Goal: Information Seeking & Learning: Learn about a topic

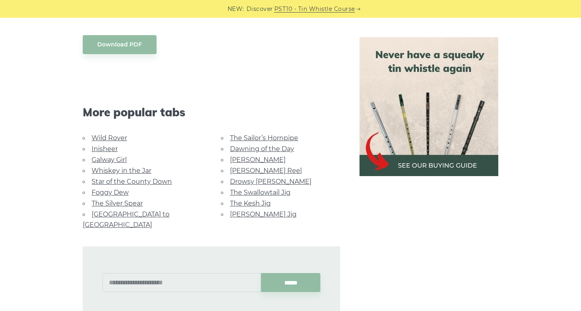
scroll to position [461, 0]
click at [113, 155] on link "Galway Girl" at bounding box center [109, 159] width 35 height 8
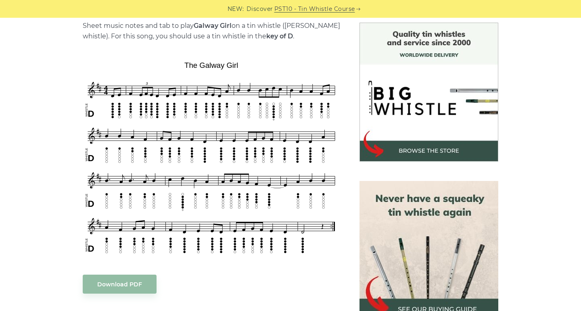
scroll to position [208, 0]
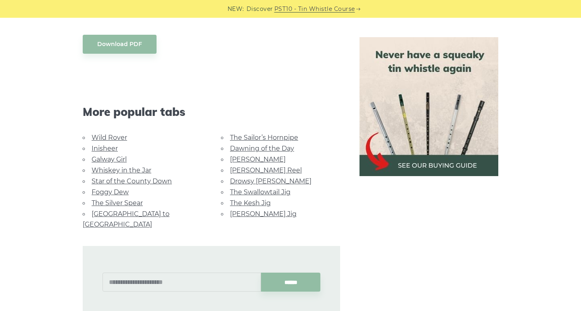
click at [122, 166] on link "Whiskey in the Jar" at bounding box center [122, 170] width 60 height 8
click at [107, 145] on link "Inisheer" at bounding box center [105, 149] width 26 height 8
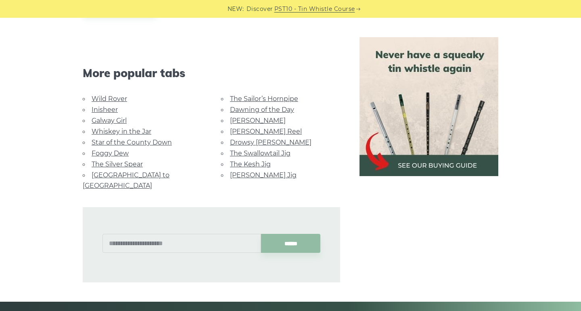
click at [255, 138] on link "Drowsy [PERSON_NAME]" at bounding box center [271, 142] width 82 height 8
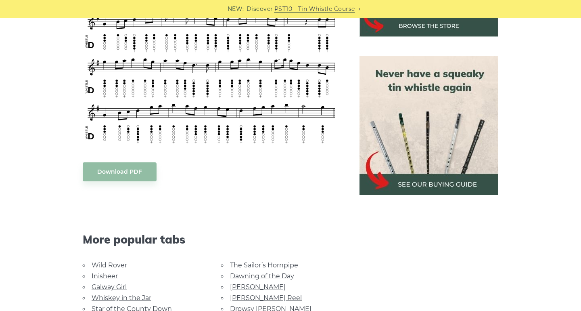
scroll to position [0, 0]
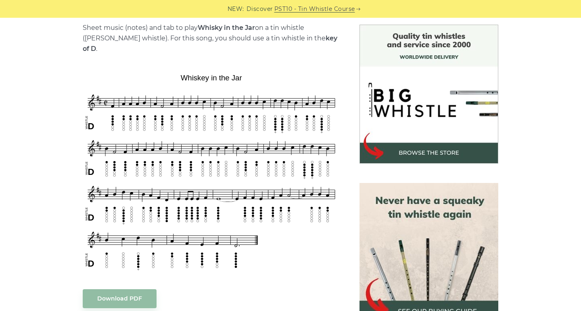
scroll to position [211, 0]
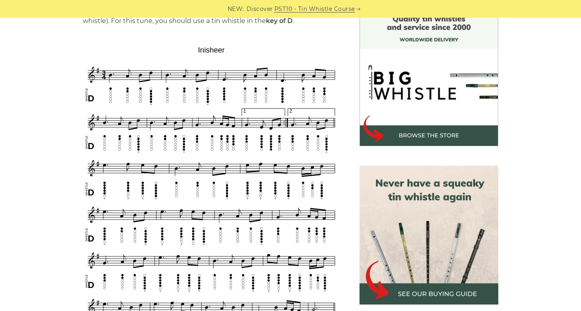
scroll to position [233, 0]
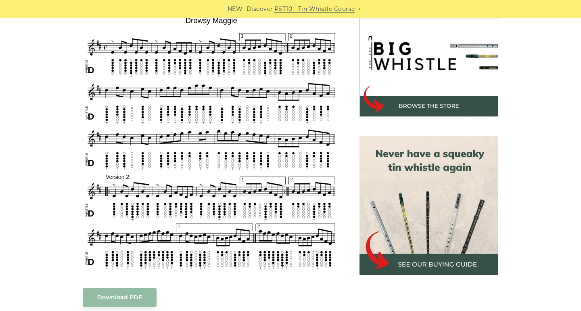
scroll to position [252, 0]
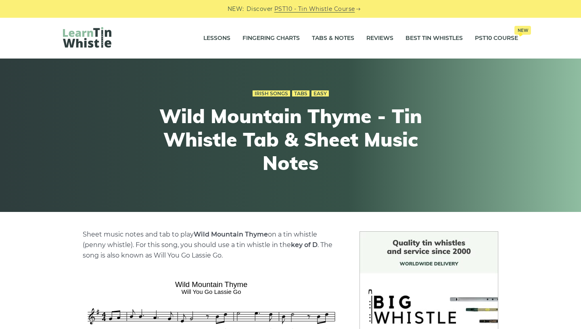
scroll to position [230, 0]
